Goal: Communication & Community: Answer question/provide support

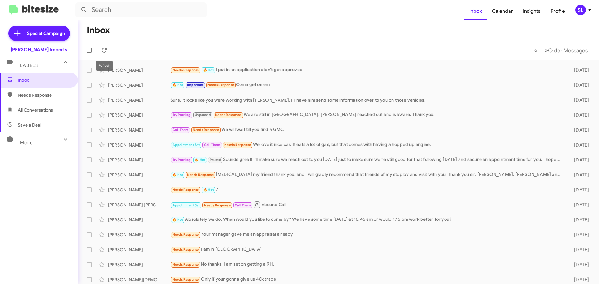
click at [102, 47] on icon at bounding box center [104, 50] width 7 height 7
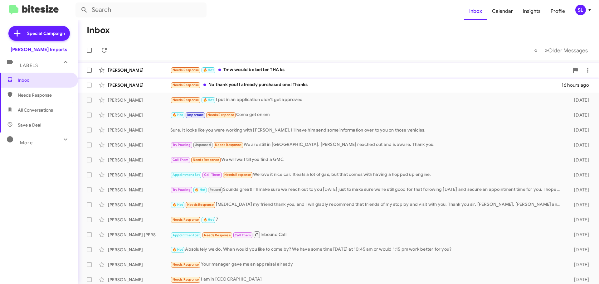
click at [326, 72] on div "Needs Response 🔥 Hot Tmw would be better THA ks" at bounding box center [369, 70] width 399 height 7
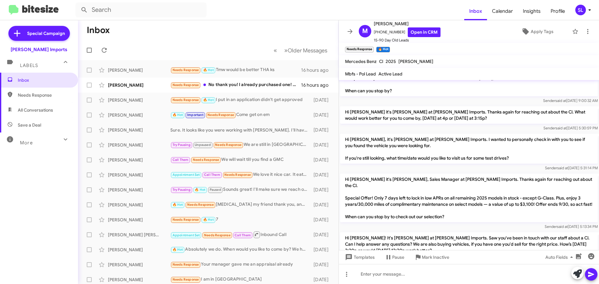
scroll to position [185, 0]
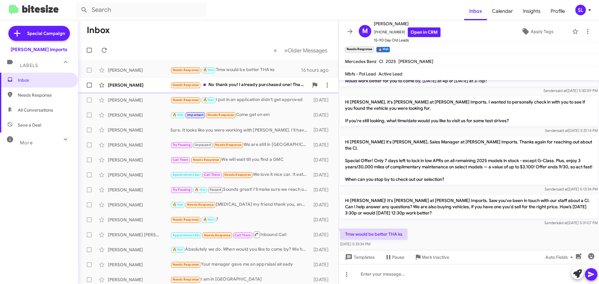
click at [258, 85] on div "Needs Response No thank you! I already purchased one! Thanks" at bounding box center [239, 84] width 138 height 7
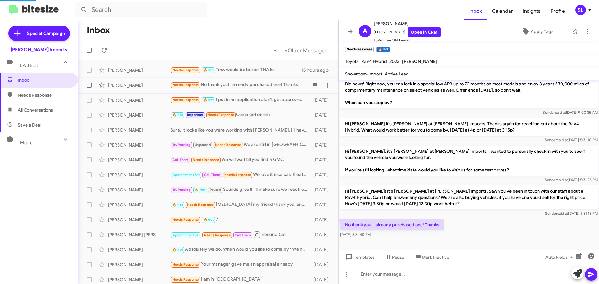
scroll to position [96, 0]
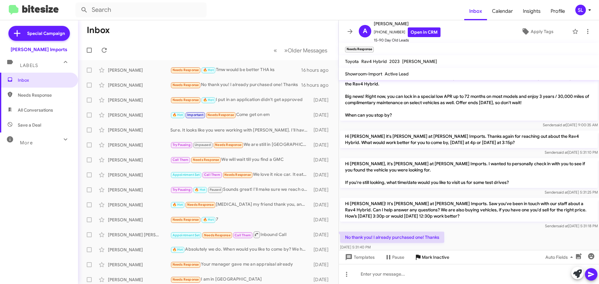
click at [439, 259] on span "Mark Inactive" at bounding box center [435, 257] width 27 height 11
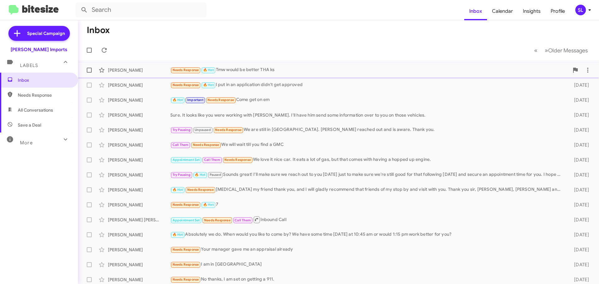
click at [292, 71] on div "Needs Response 🔥 Hot Tmw would be better THA ks" at bounding box center [369, 70] width 399 height 7
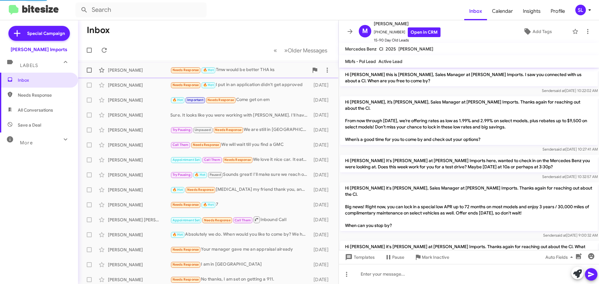
scroll to position [172, 0]
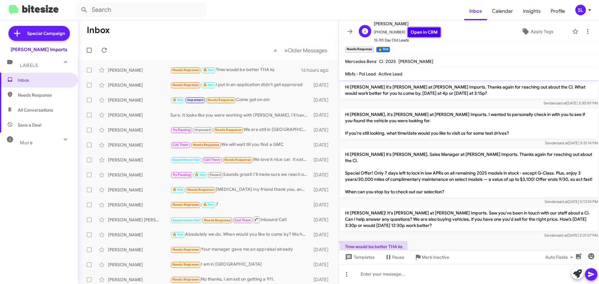
click at [424, 35] on link "Open in CRM" at bounding box center [424, 32] width 33 height 10
click at [421, 34] on link "Open in CRM" at bounding box center [424, 32] width 33 height 10
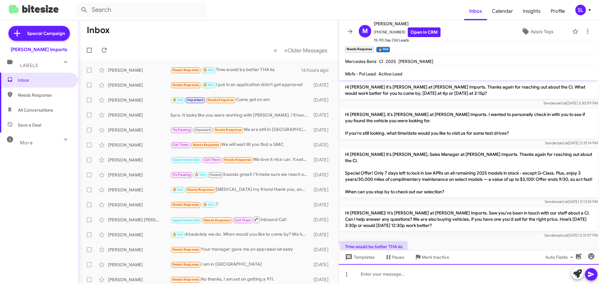
click at [407, 280] on div at bounding box center [469, 274] width 260 height 20
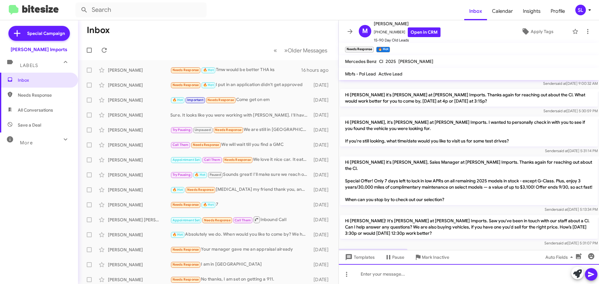
scroll to position [220, 0]
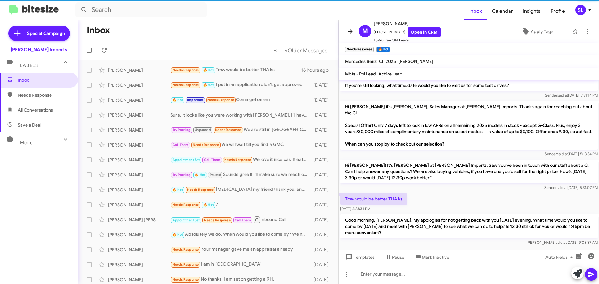
click at [346, 31] on span at bounding box center [350, 31] width 12 height 7
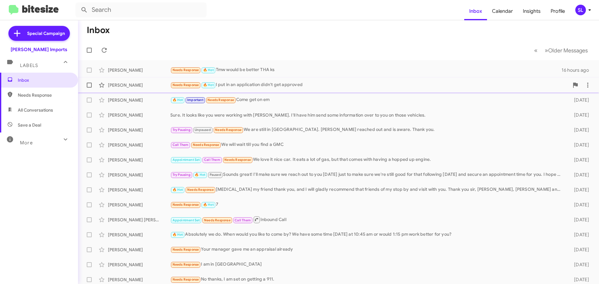
click at [299, 81] on div "[PERSON_NAME] Needs Response 🔥 Hot I put in an application didn't get approved …" at bounding box center [338, 85] width 511 height 12
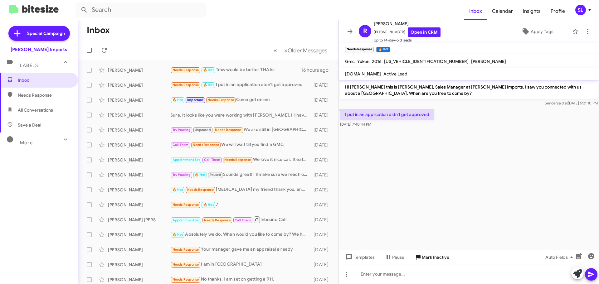
click at [434, 256] on span "Mark Inactive" at bounding box center [435, 257] width 27 height 11
